Goal: Find specific page/section: Find specific page/section

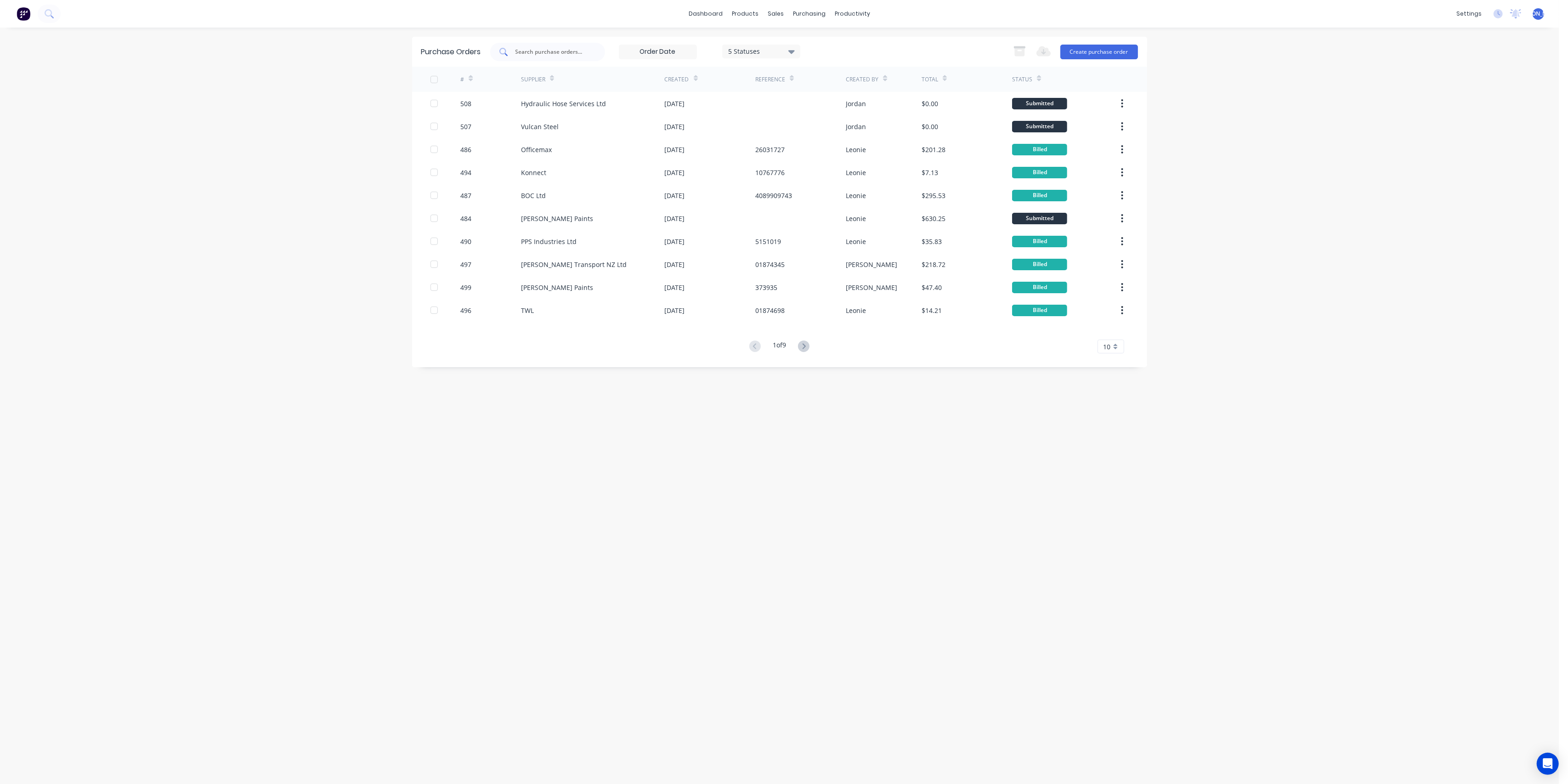
click at [549, 47] on input "text" at bounding box center [552, 52] width 76 height 9
click at [780, 41] on icon at bounding box center [779, 44] width 9 height 9
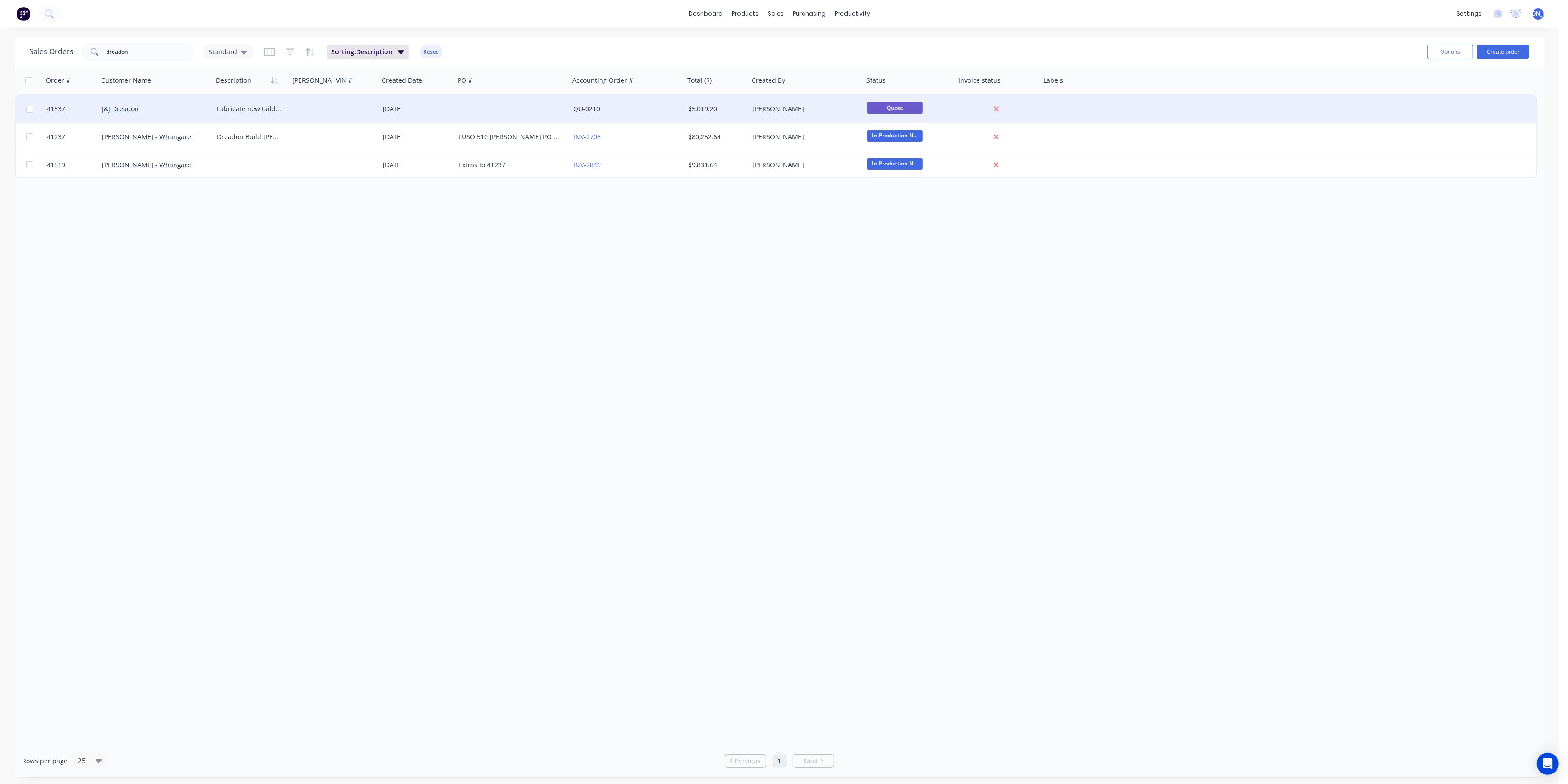
click at [179, 113] on div "J&J Dreadon" at bounding box center [156, 108] width 115 height 27
